Goal: Task Accomplishment & Management: Use online tool/utility

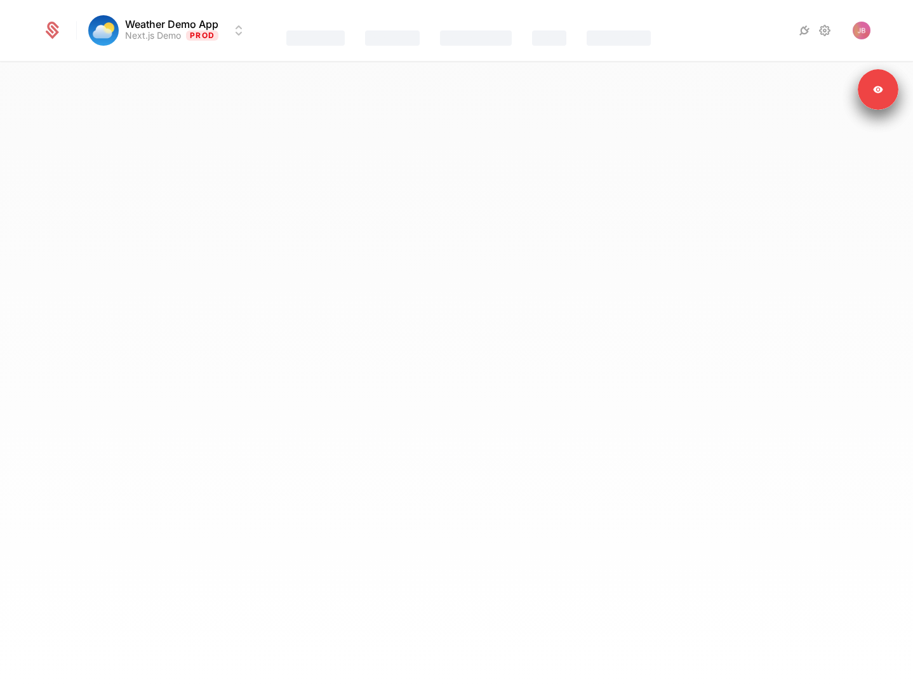
select select "**"
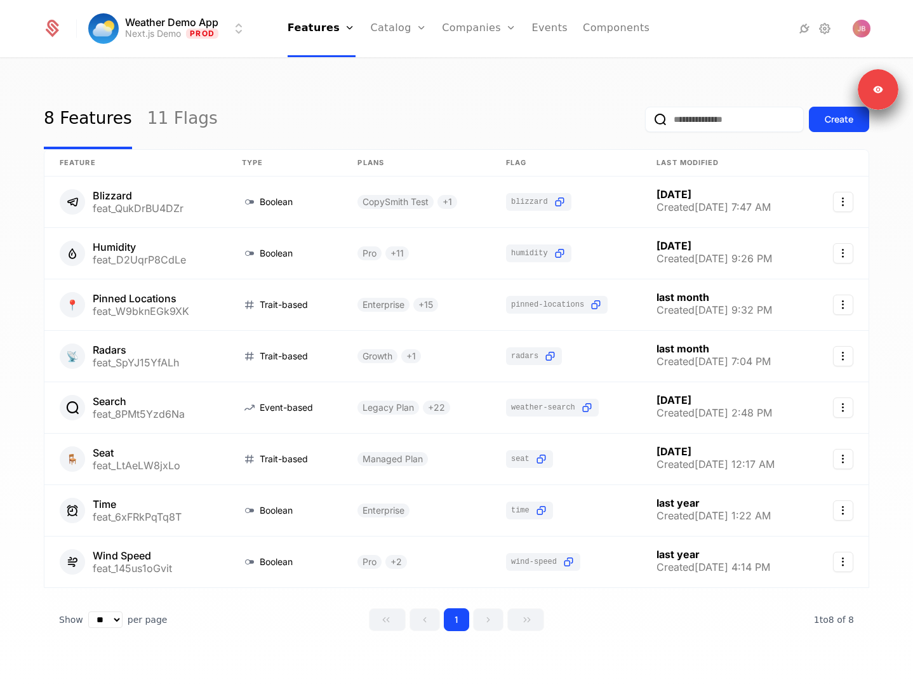
click at [415, 67] on link "Plans" at bounding box center [418, 62] width 65 height 10
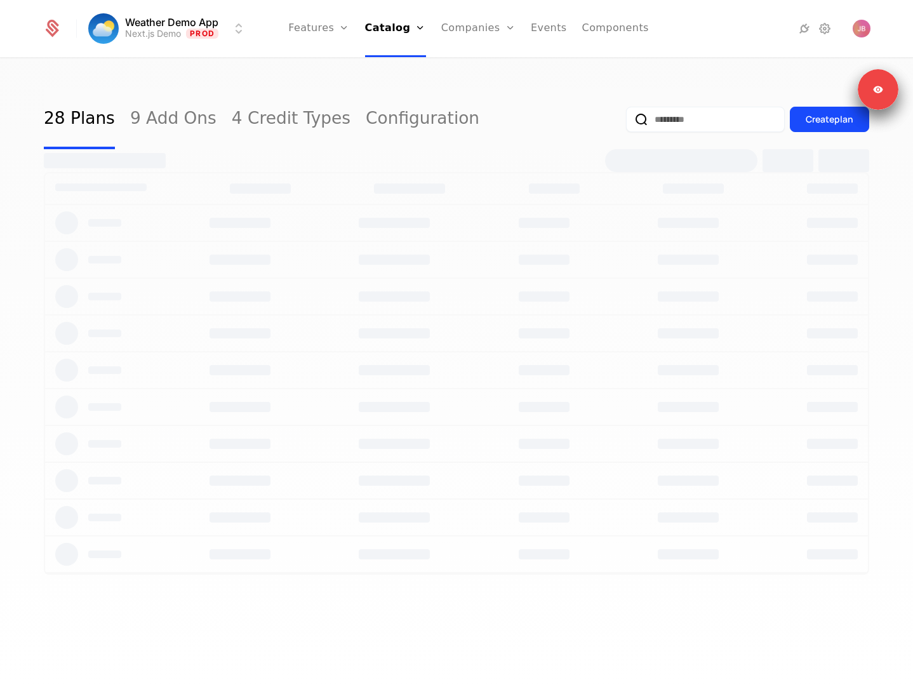
select select "**"
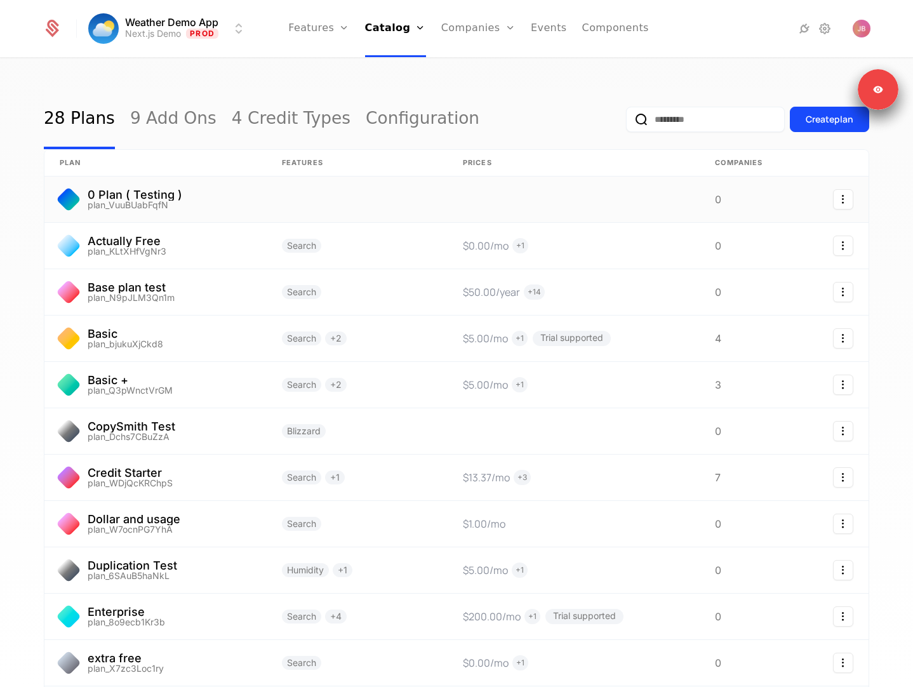
click at [366, 197] on link at bounding box center [357, 199] width 181 height 46
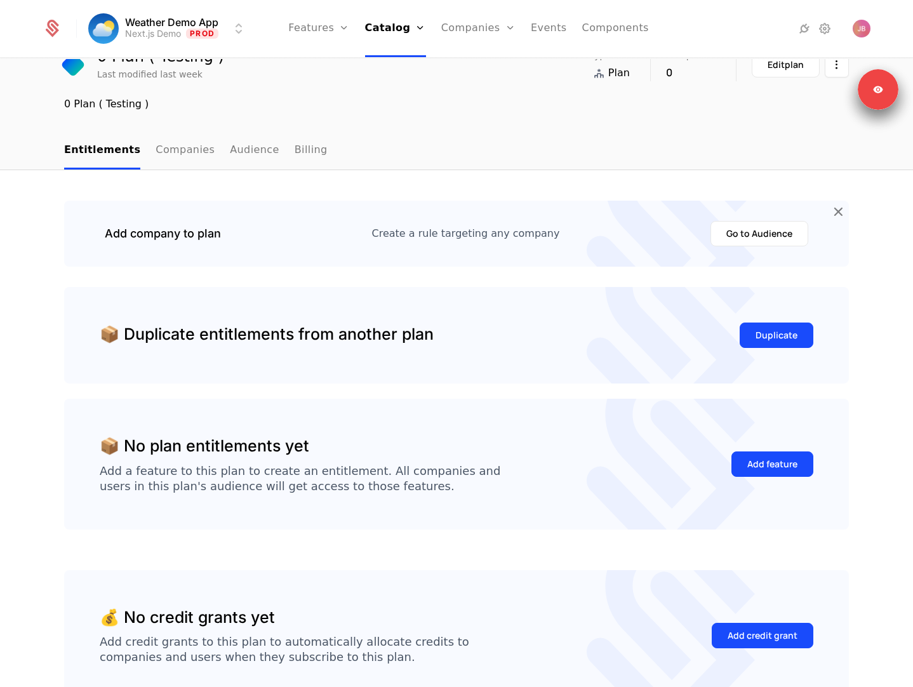
scroll to position [71, 0]
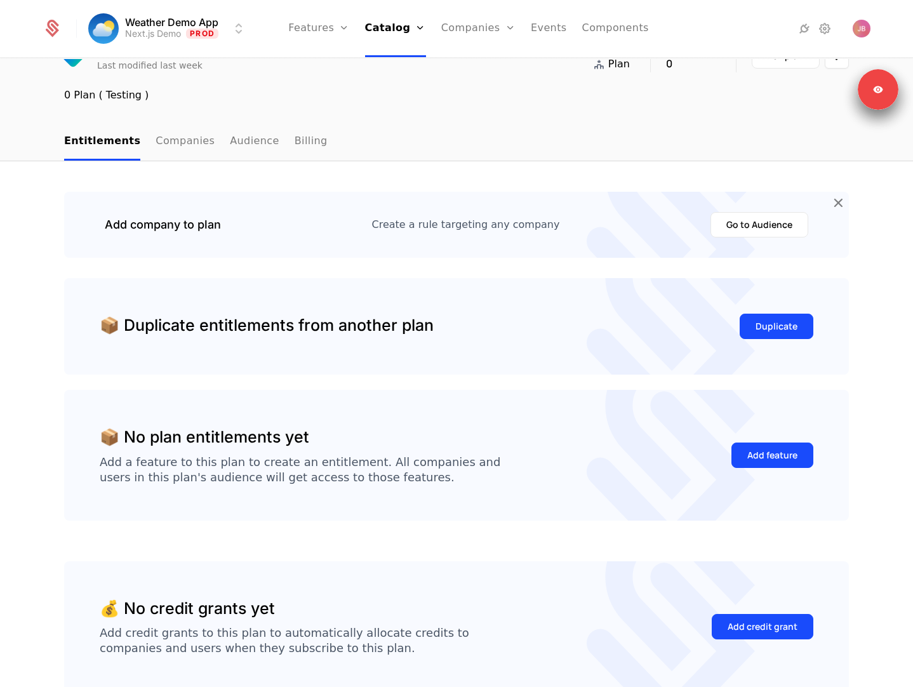
click at [776, 317] on button "Duplicate" at bounding box center [776, 326] width 74 height 25
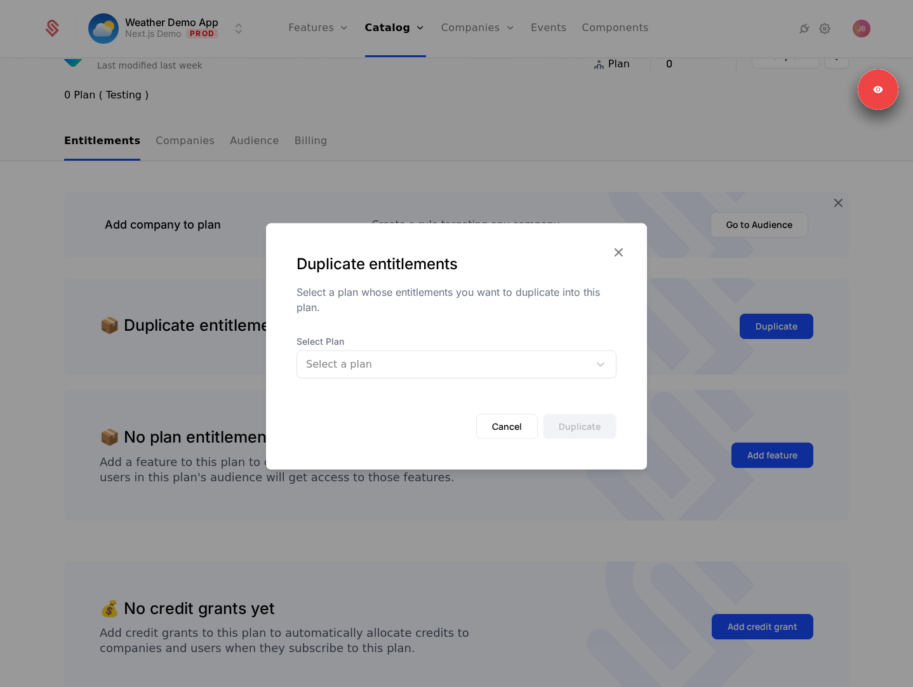
click at [479, 369] on div at bounding box center [443, 364] width 274 height 18
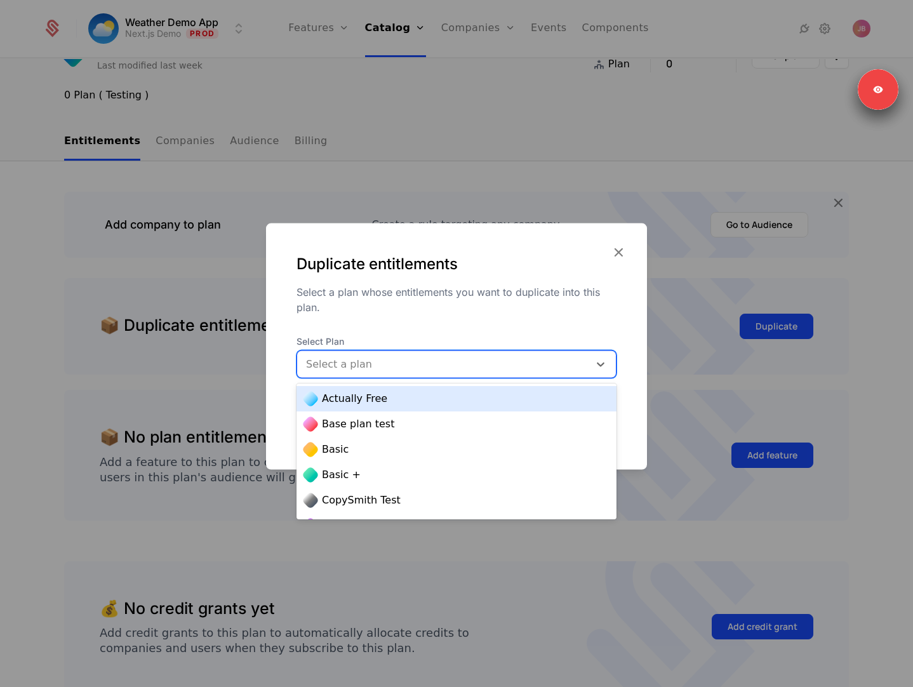
click at [464, 394] on div "Actually Free" at bounding box center [456, 398] width 305 height 15
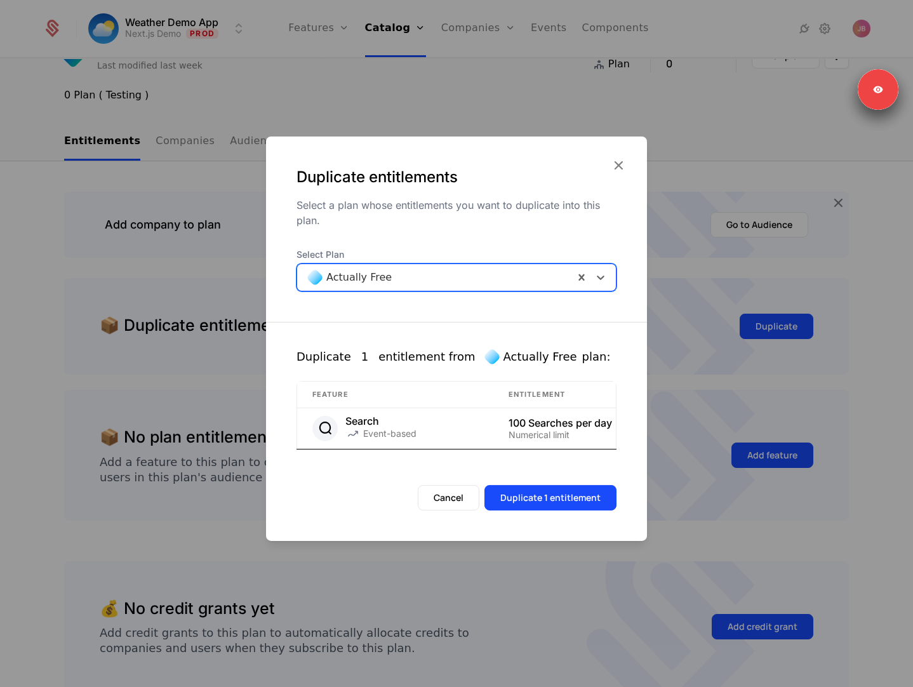
click at [428, 291] on div "Select Plan Actually Free" at bounding box center [456, 277] width 381 height 58
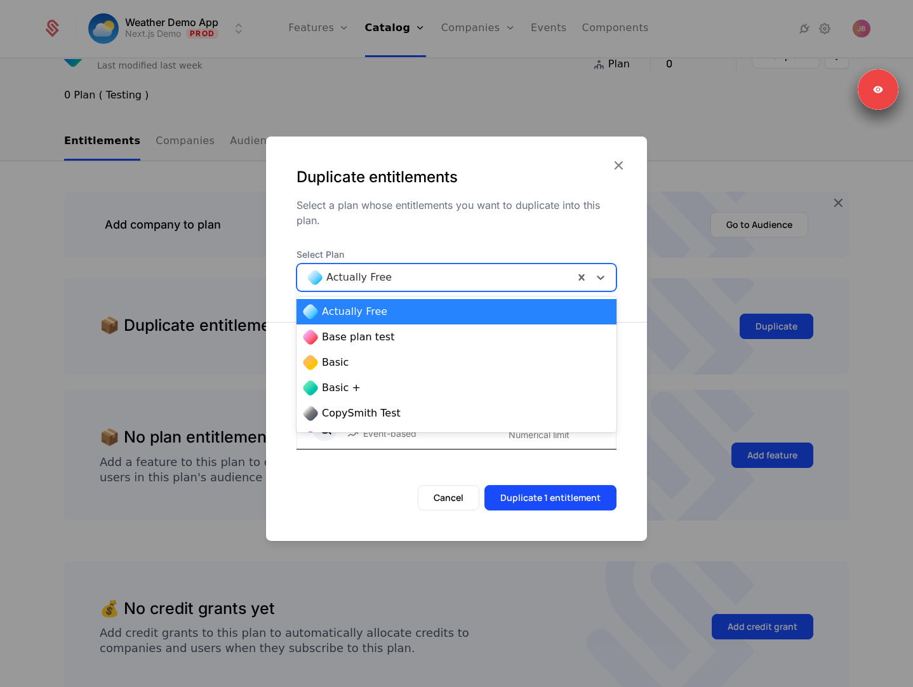
click at [425, 279] on div at bounding box center [435, 277] width 259 height 18
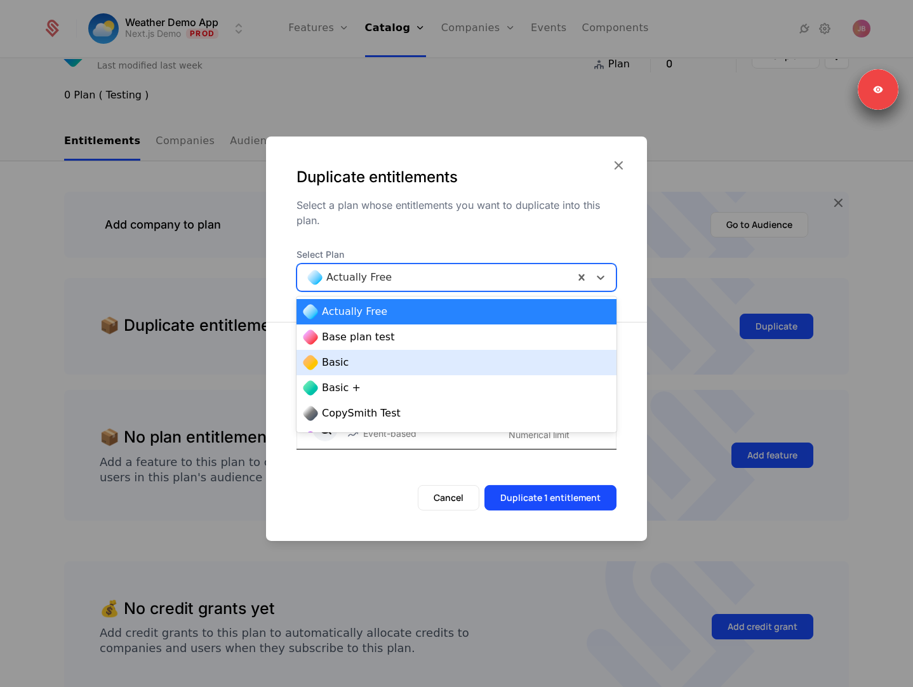
click at [418, 362] on div "Basic" at bounding box center [456, 362] width 305 height 15
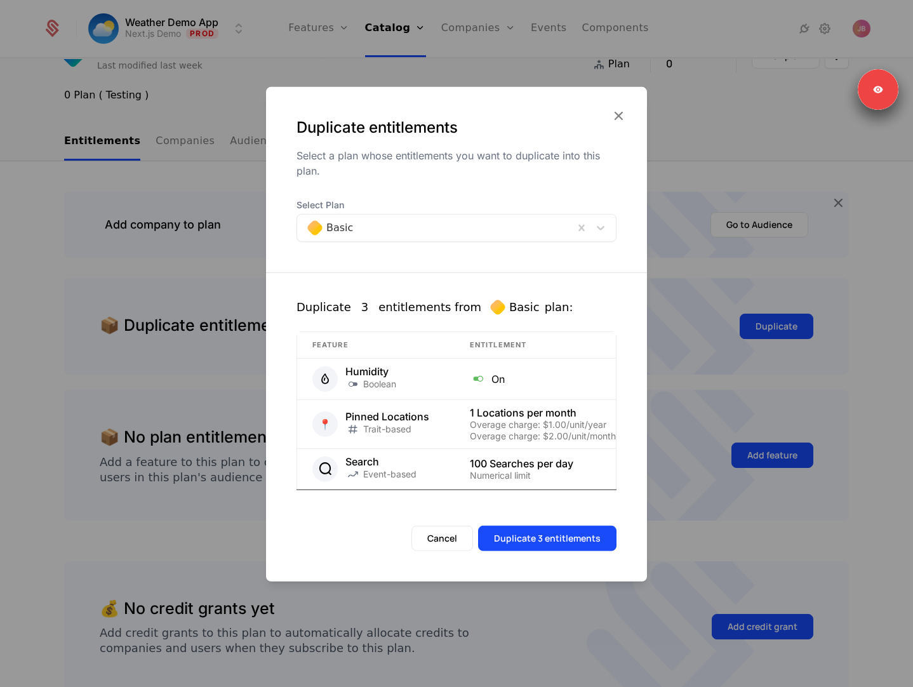
click at [176, 500] on div at bounding box center [456, 343] width 913 height 687
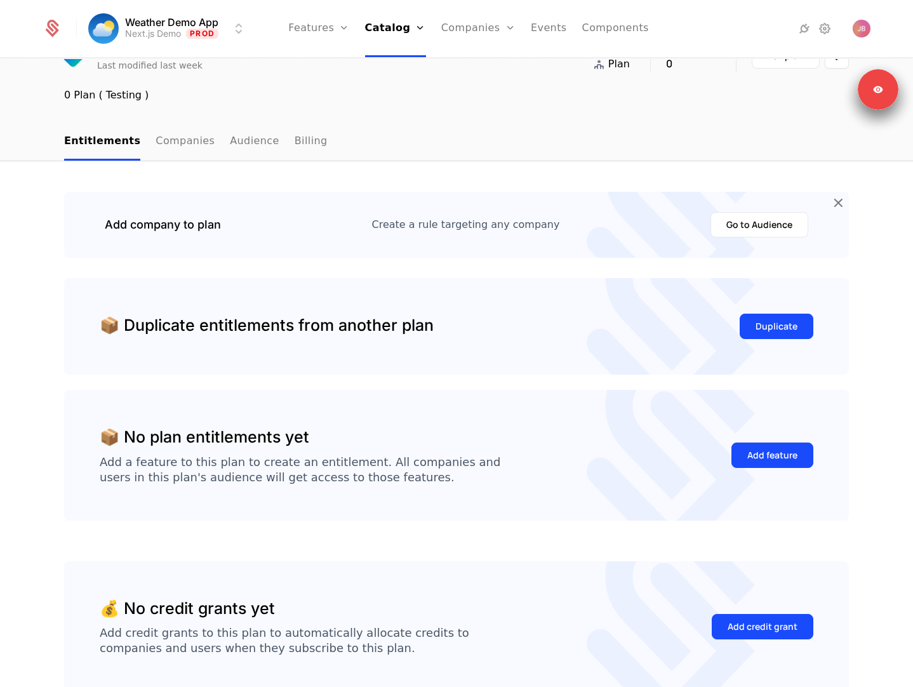
scroll to position [0, 0]
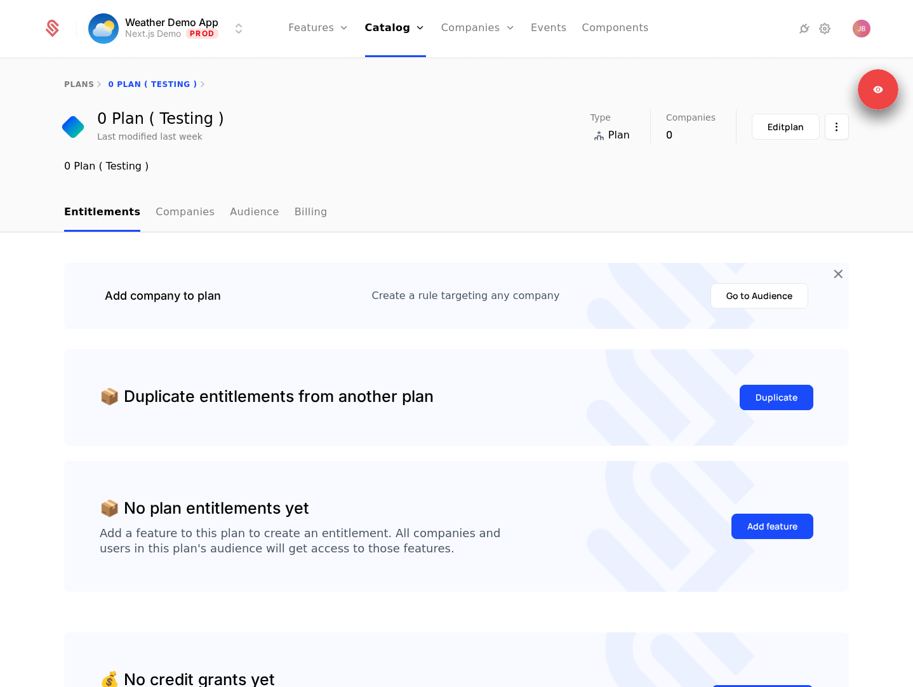
select select "**"
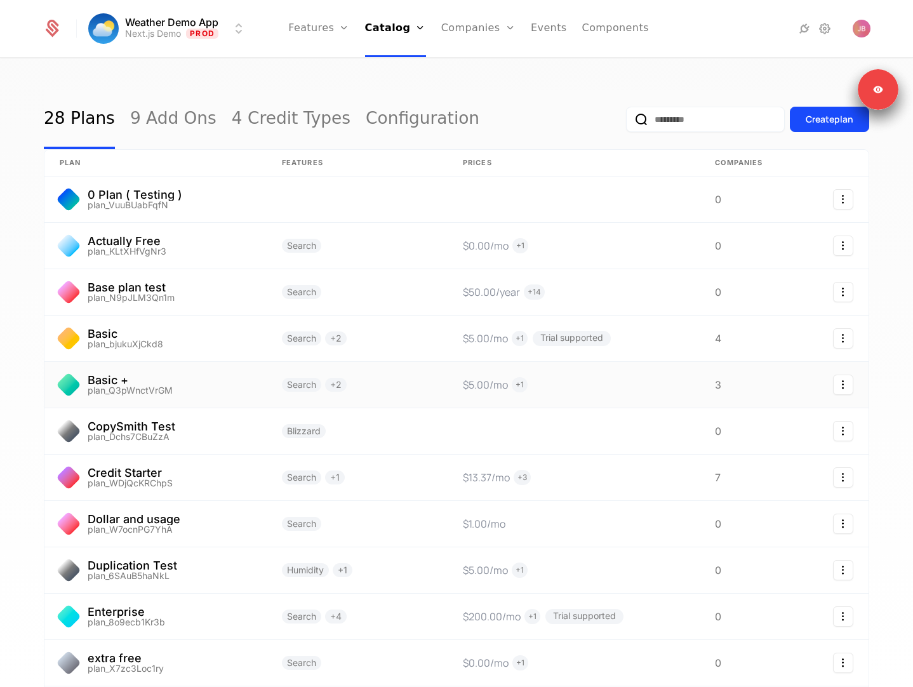
click at [225, 374] on link at bounding box center [155, 385] width 222 height 46
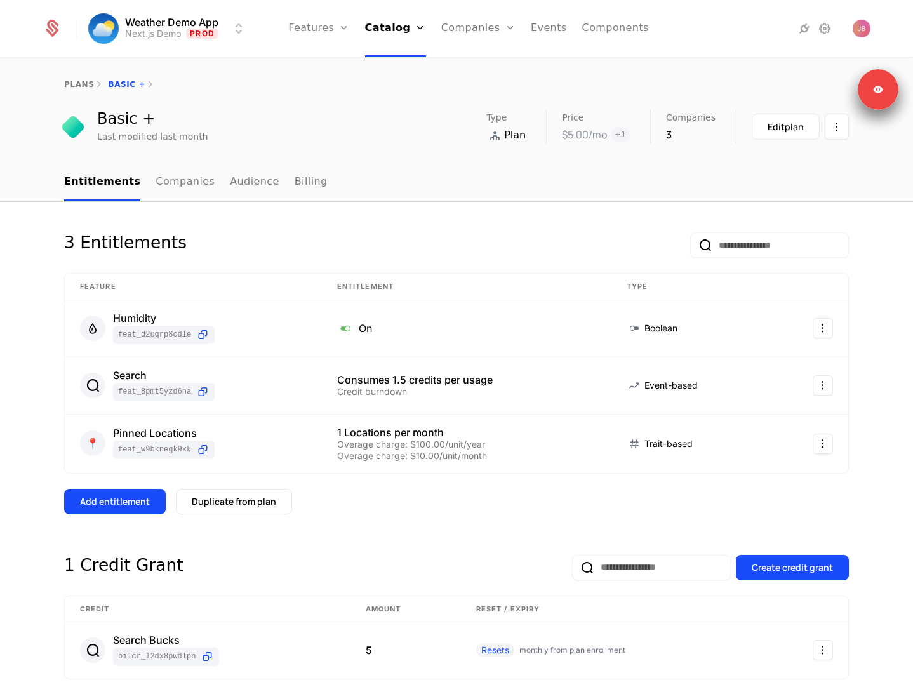
click at [218, 503] on div "Duplicate from plan" at bounding box center [234, 501] width 84 height 13
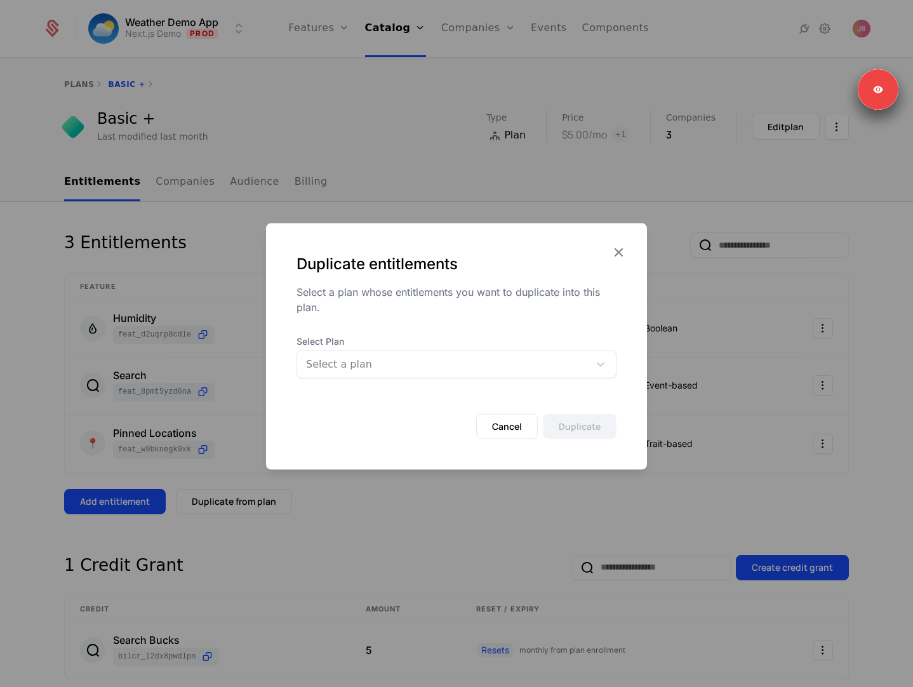
click at [370, 348] on div "Select Plan Select a plan" at bounding box center [456, 356] width 320 height 43
click at [368, 371] on div at bounding box center [443, 364] width 274 height 18
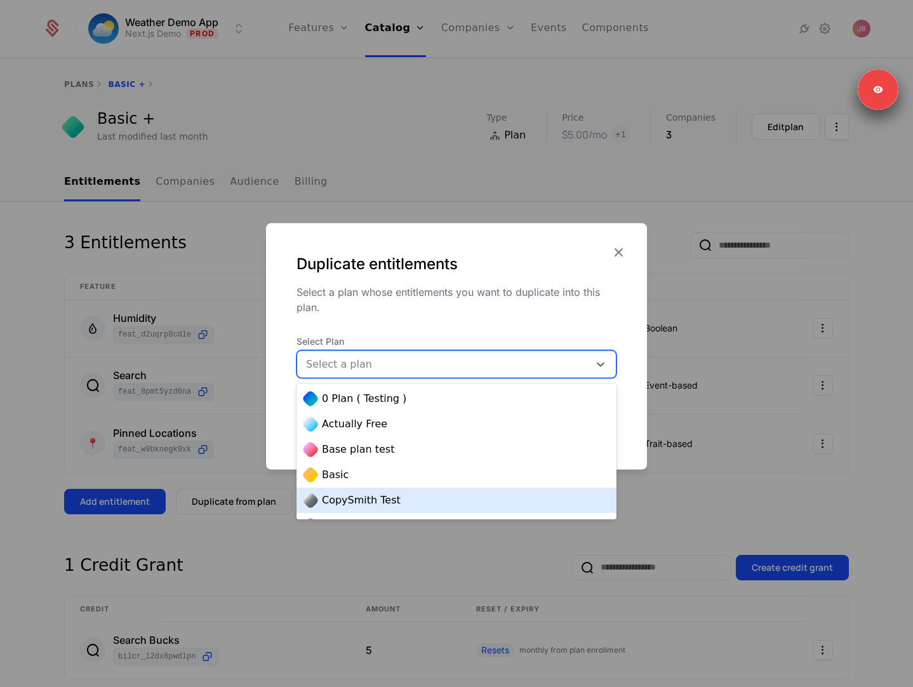
click at [380, 497] on span "CopySmith Test" at bounding box center [361, 500] width 79 height 15
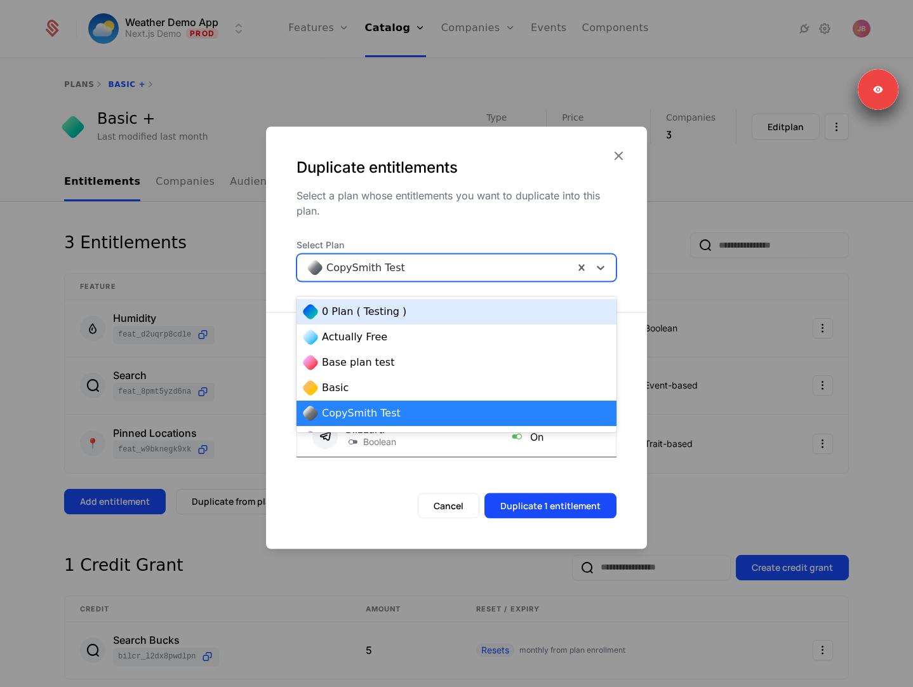
click at [392, 272] on div at bounding box center [435, 268] width 259 height 18
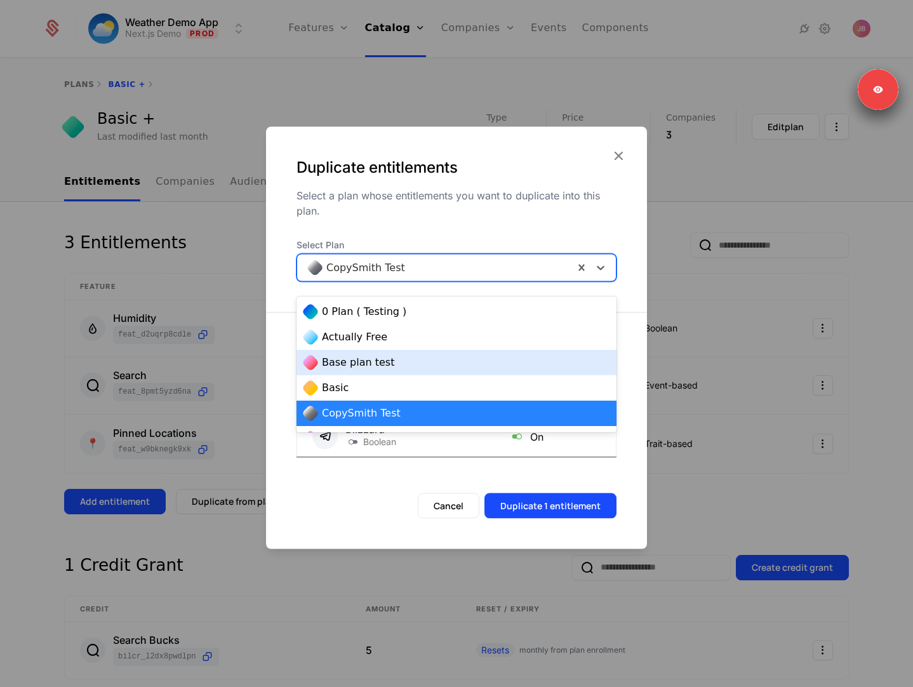
click at [369, 364] on span "Base plan test" at bounding box center [358, 362] width 72 height 15
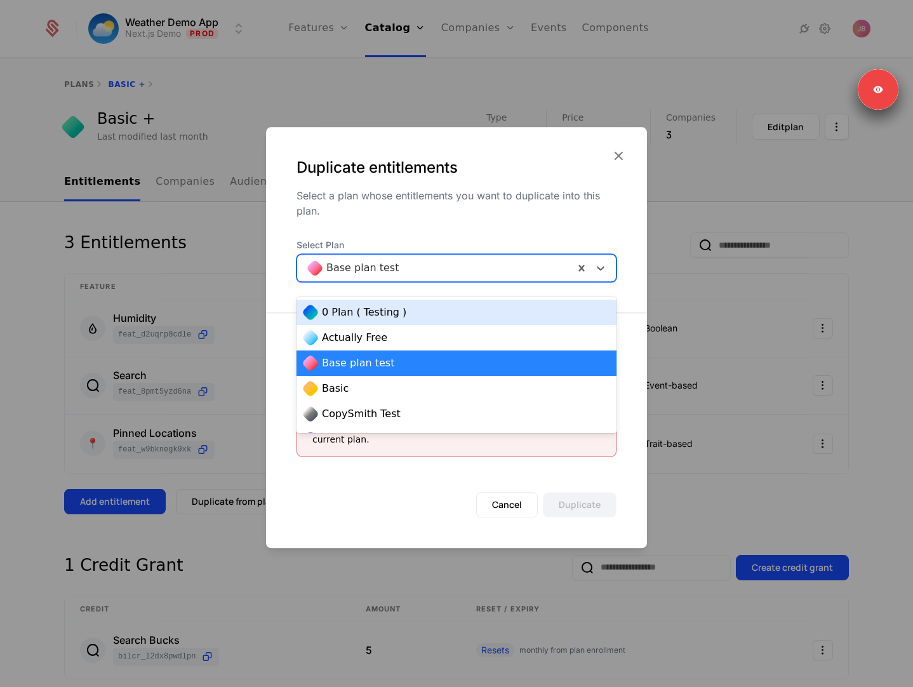
click at [373, 277] on div at bounding box center [435, 268] width 259 height 18
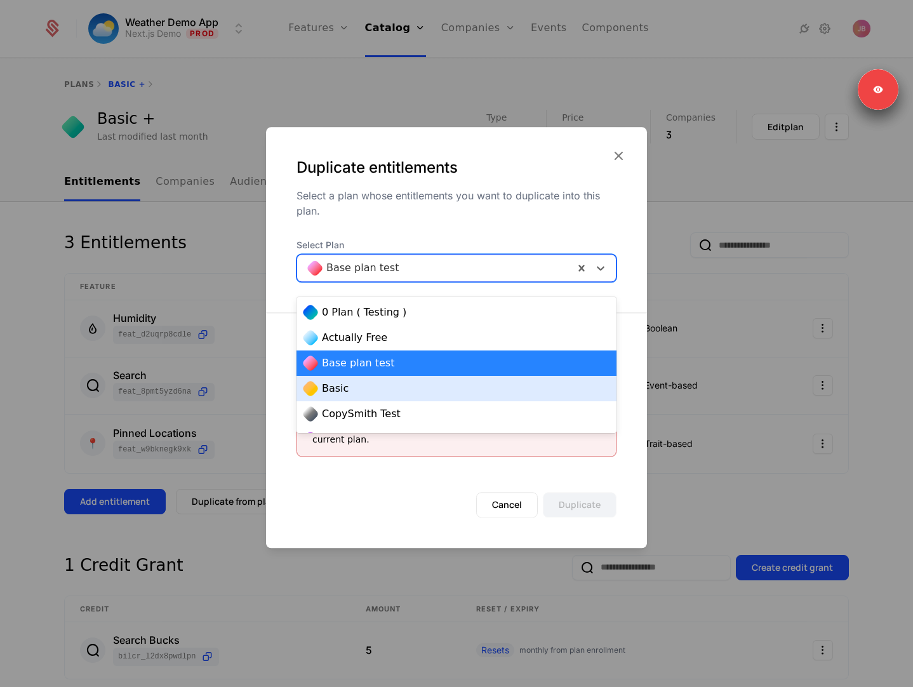
click at [352, 385] on div "Basic" at bounding box center [456, 388] width 305 height 15
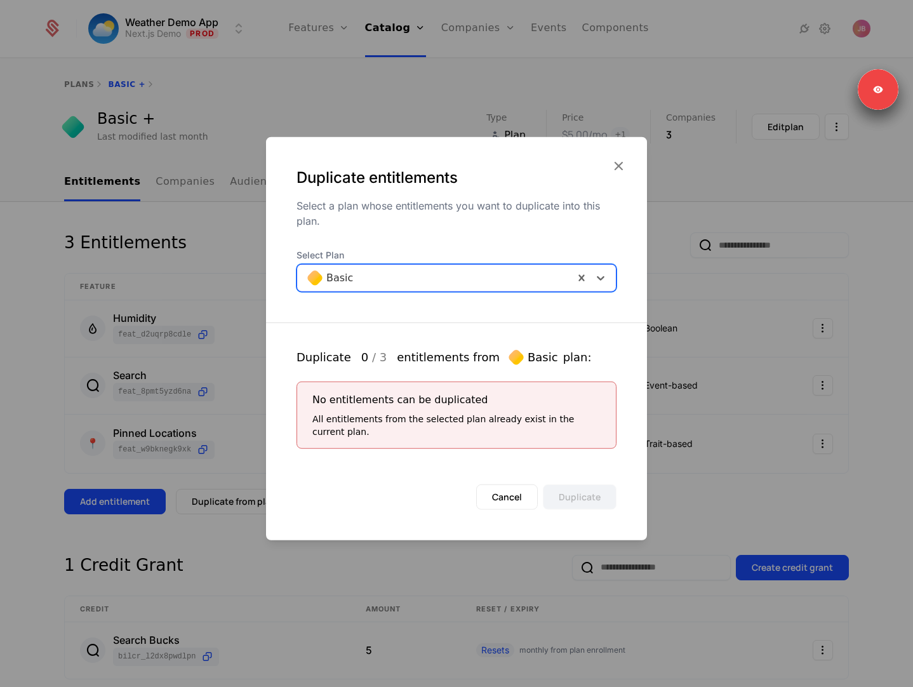
click at [369, 277] on div at bounding box center [435, 278] width 259 height 18
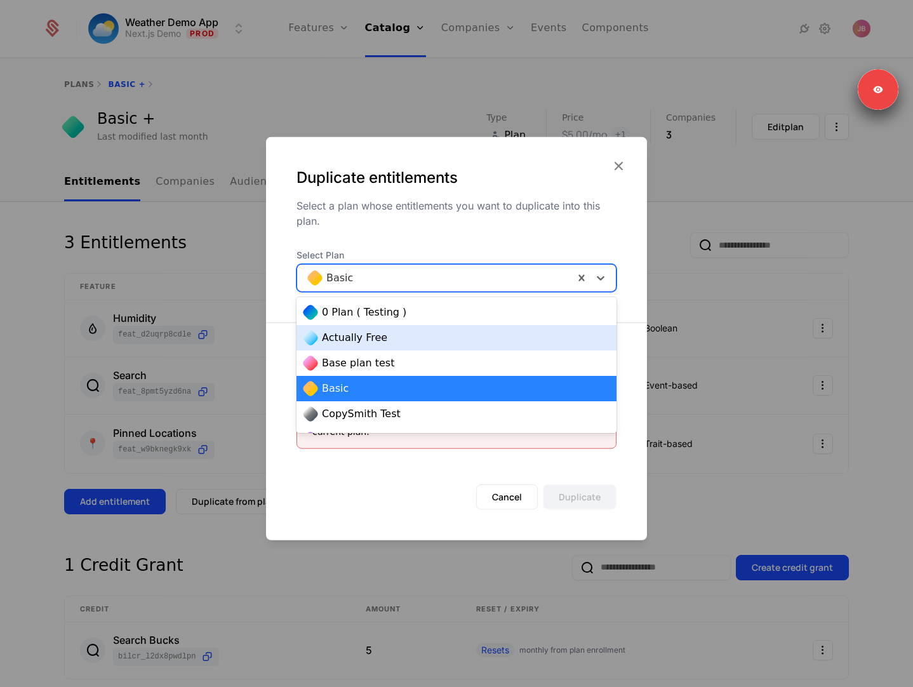
click at [361, 338] on span "Actually Free" at bounding box center [354, 337] width 65 height 15
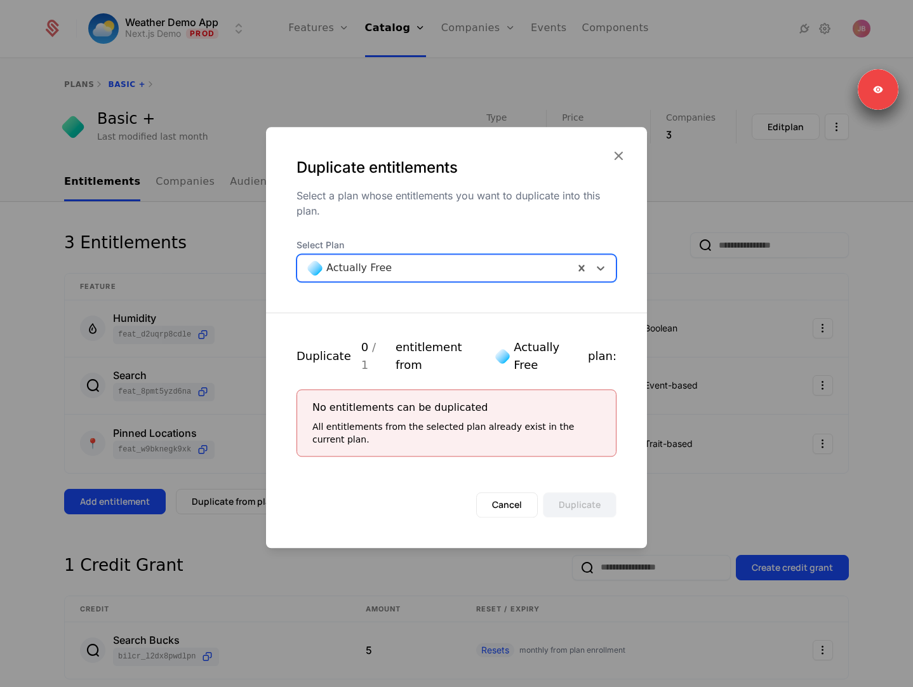
click at [374, 270] on div at bounding box center [435, 268] width 259 height 18
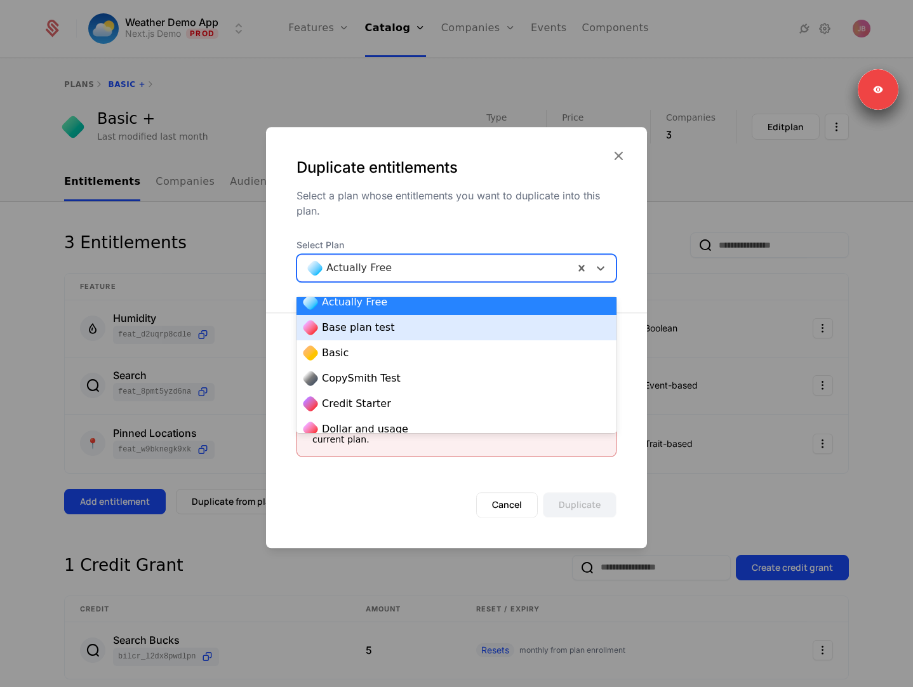
scroll to position [100, 0]
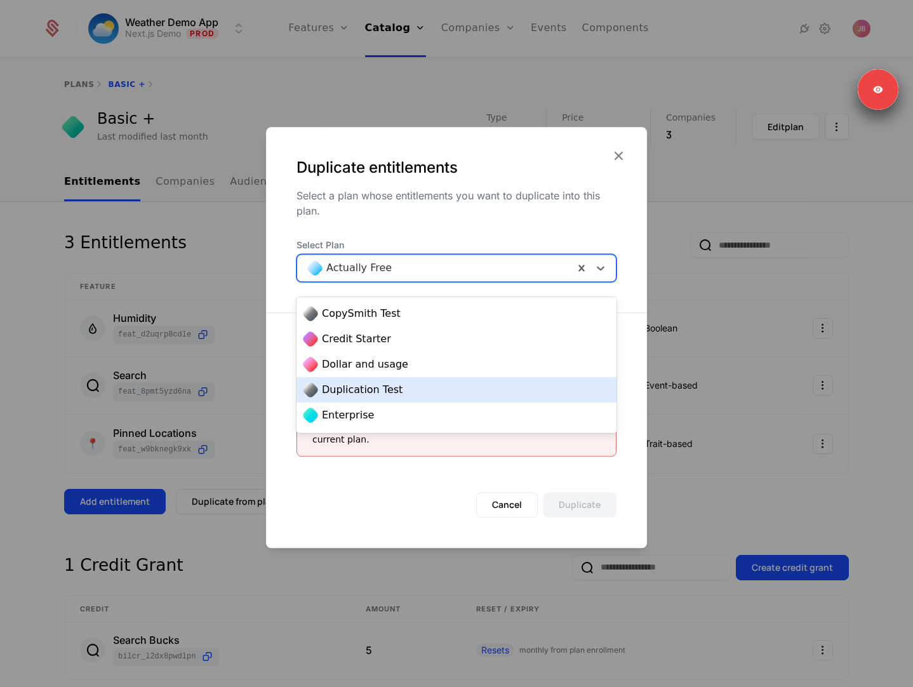
click at [372, 382] on span "Duplication Test" at bounding box center [362, 389] width 81 height 15
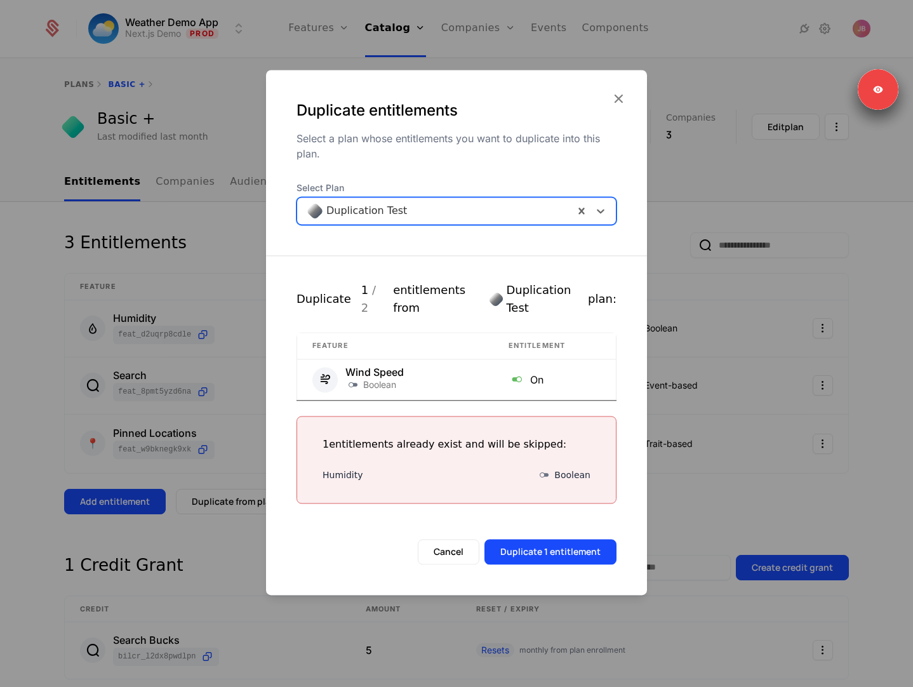
click at [202, 473] on div at bounding box center [456, 343] width 913 height 687
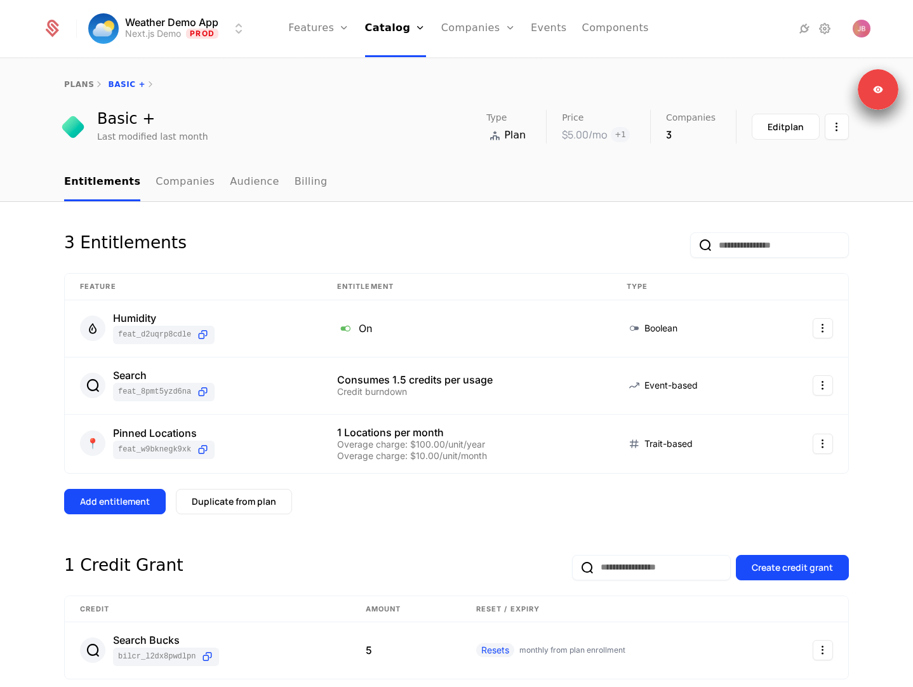
click at [215, 494] on button "Duplicate from plan" at bounding box center [234, 501] width 116 height 25
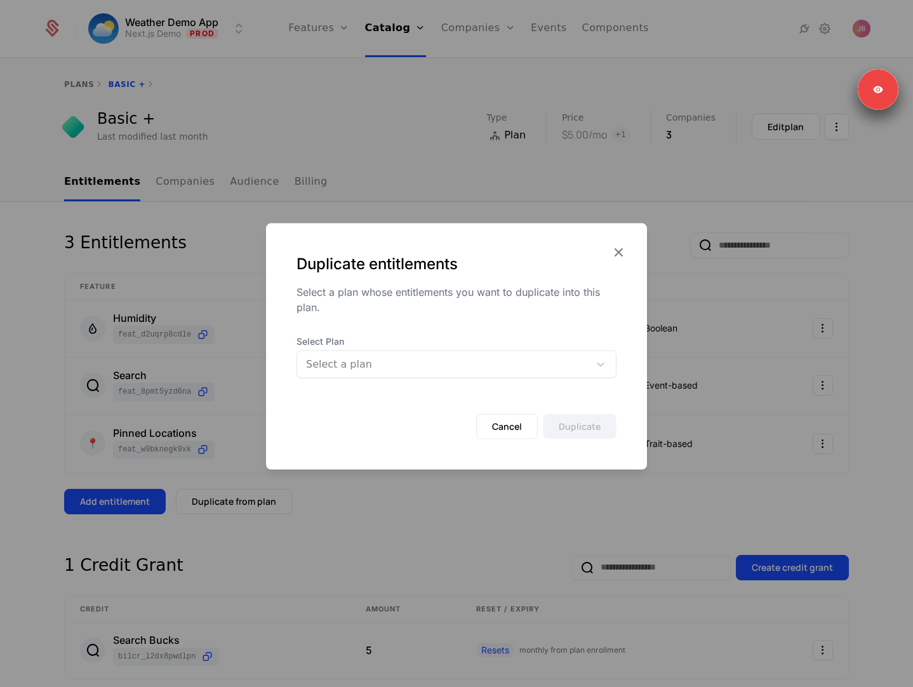
click at [386, 368] on div at bounding box center [443, 364] width 274 height 18
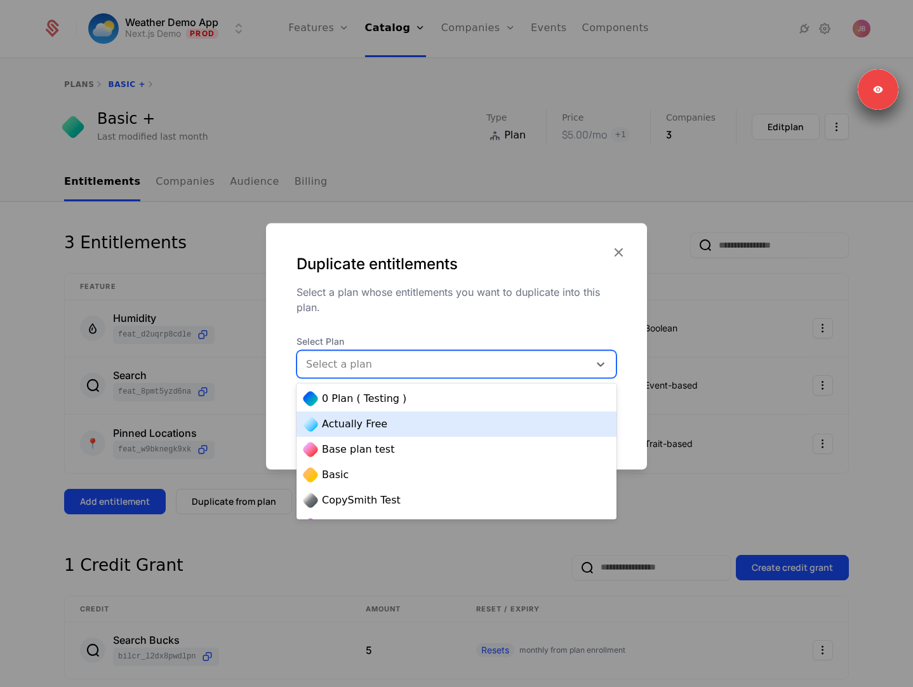
click at [378, 434] on div "Actually Free" at bounding box center [456, 423] width 320 height 25
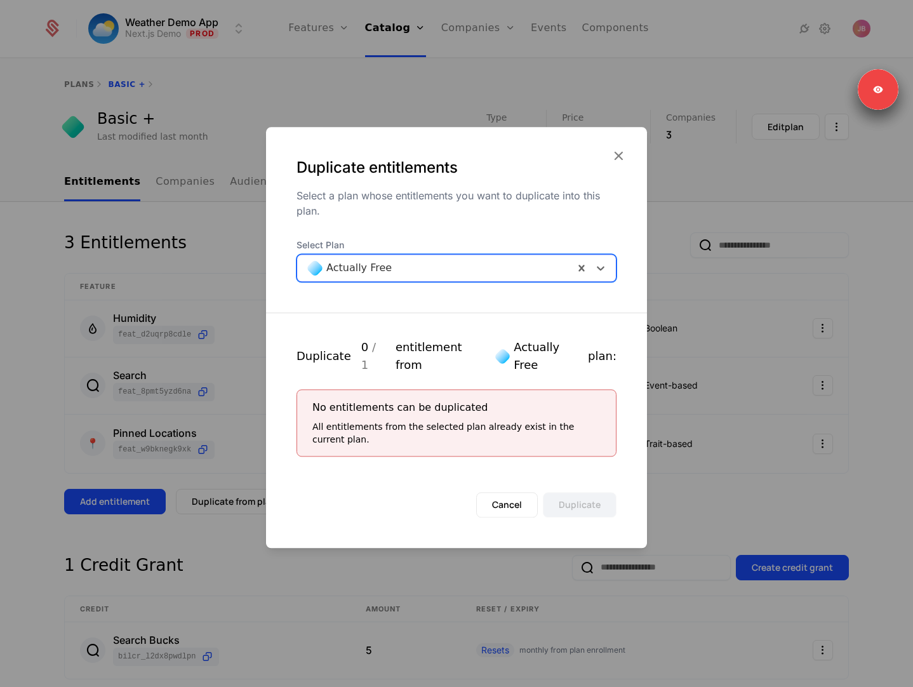
click at [154, 326] on div at bounding box center [456, 343] width 913 height 687
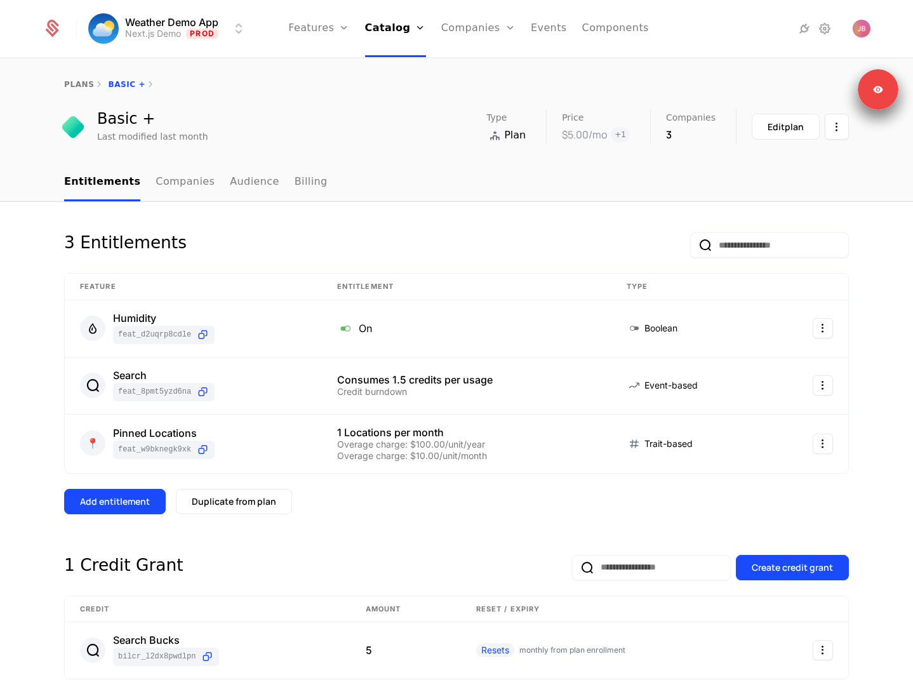
click at [321, 31] on link "Features" at bounding box center [318, 28] width 61 height 57
select select "**"
